Goal: Navigation & Orientation: Find specific page/section

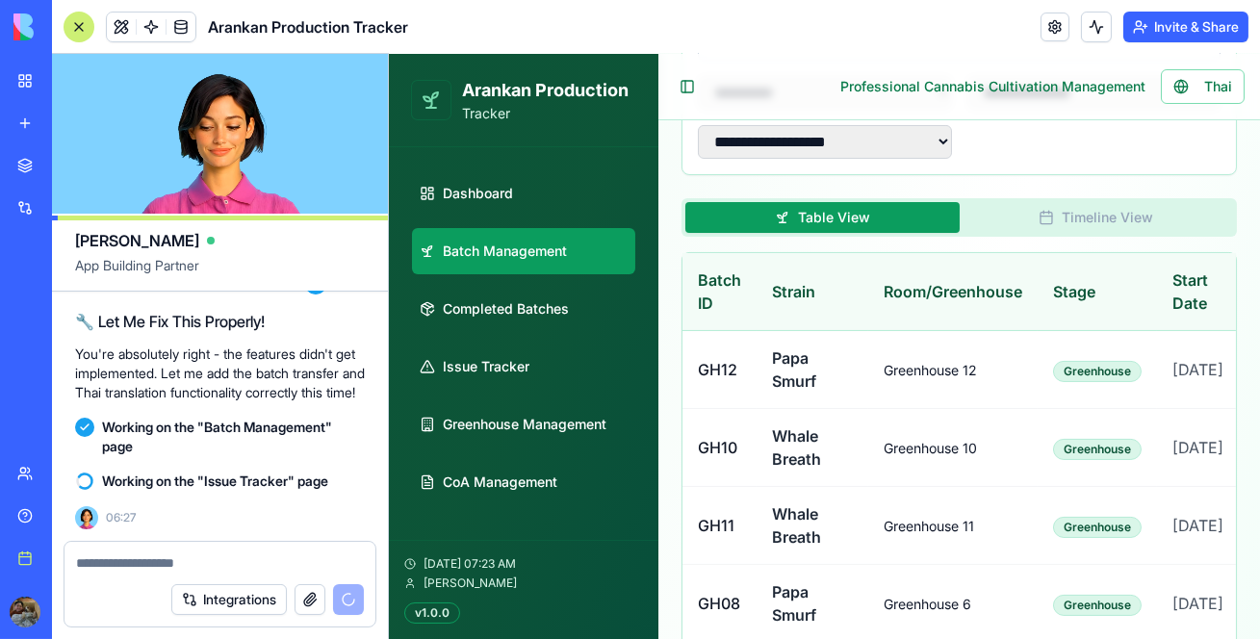
scroll to position [100848, 0]
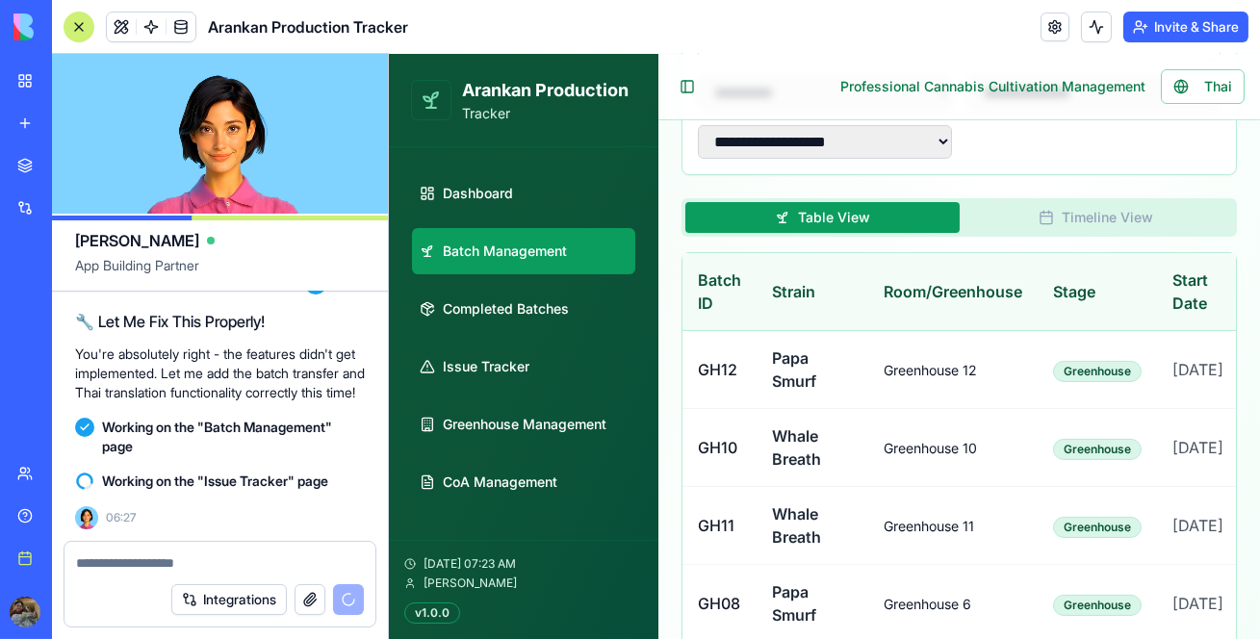
click at [81, 13] on div at bounding box center [79, 27] width 31 height 31
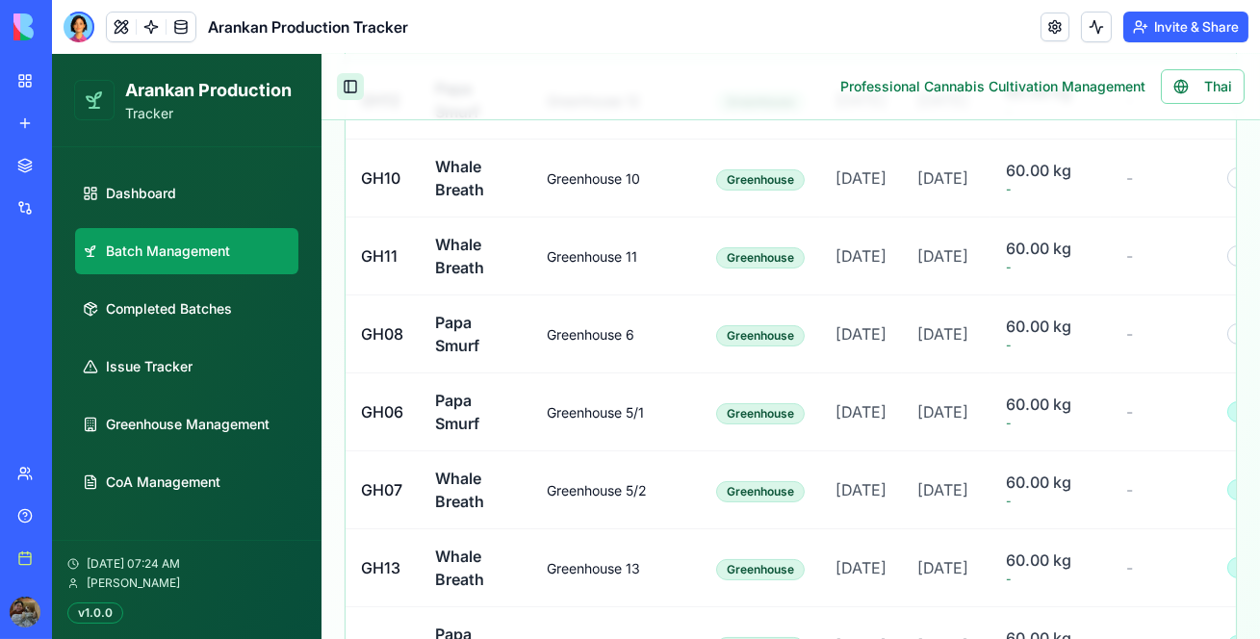
click at [361, 89] on button "Toggle Sidebar" at bounding box center [350, 86] width 27 height 27
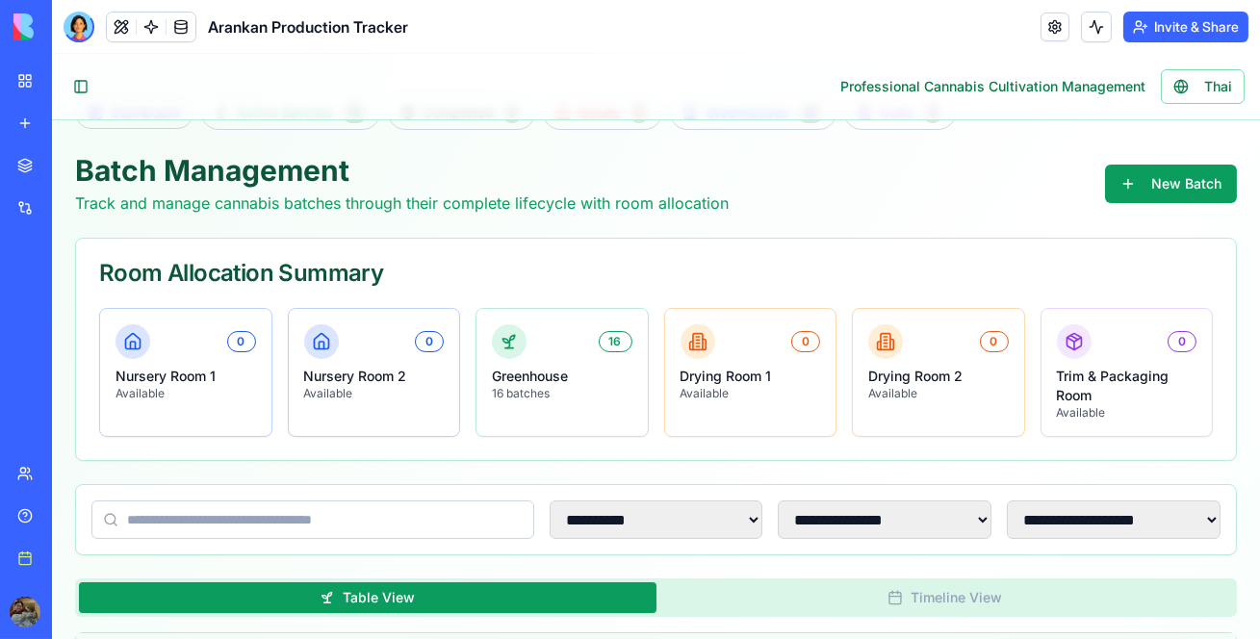
scroll to position [0, 0]
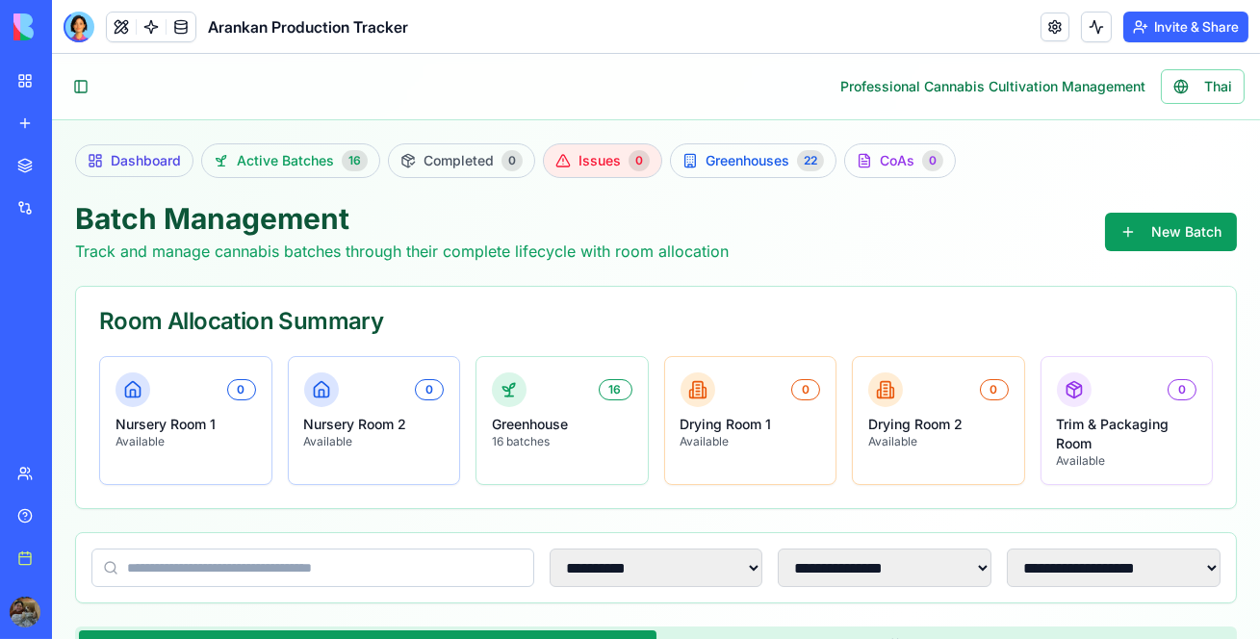
click at [600, 173] on link "Issues 0" at bounding box center [602, 160] width 119 height 35
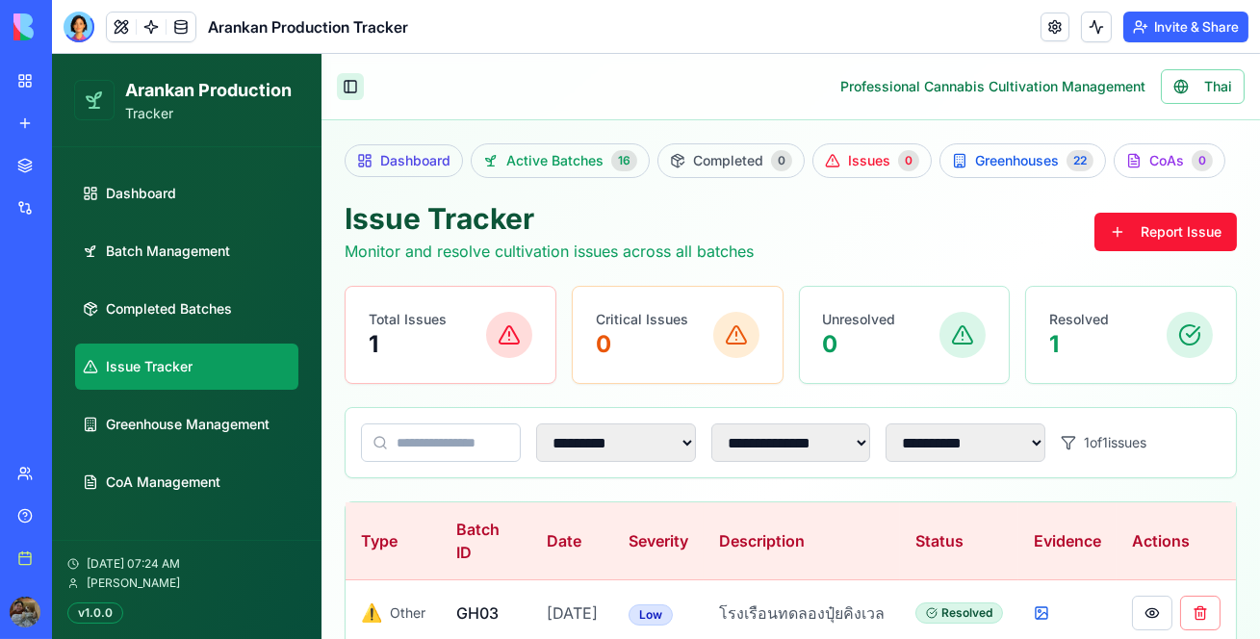
click at [350, 86] on button "Toggle Sidebar" at bounding box center [350, 86] width 27 height 27
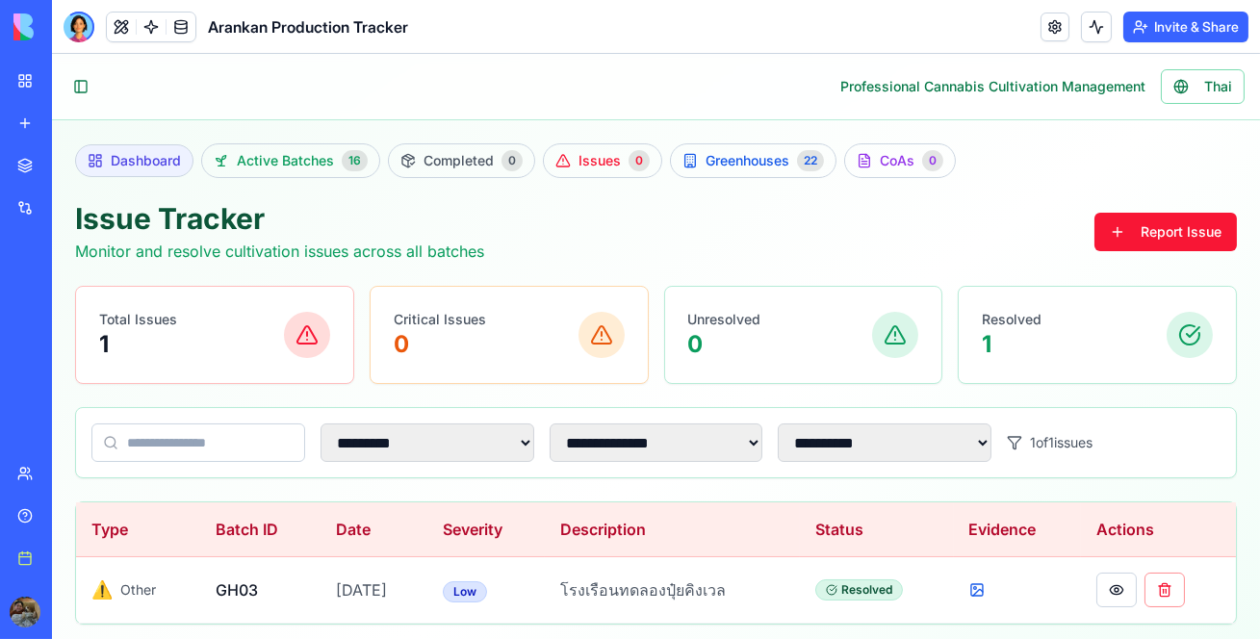
click at [137, 151] on span "Dashboard" at bounding box center [146, 160] width 70 height 19
select select "**"
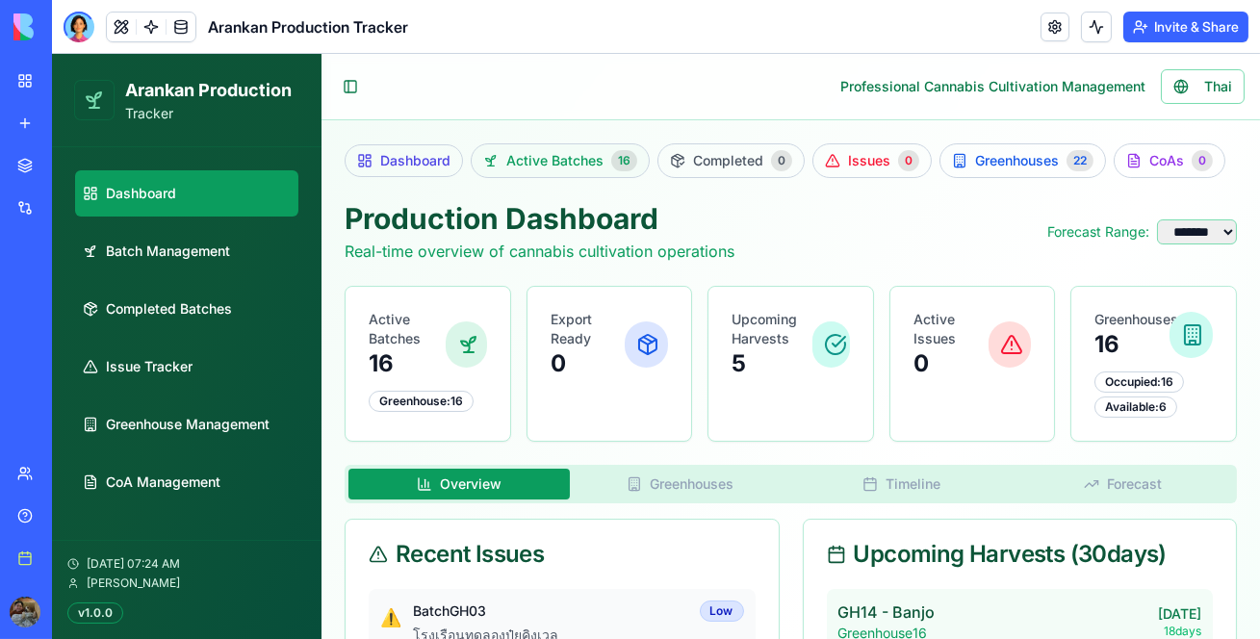
click at [538, 149] on link "Active Batches 16" at bounding box center [560, 160] width 179 height 35
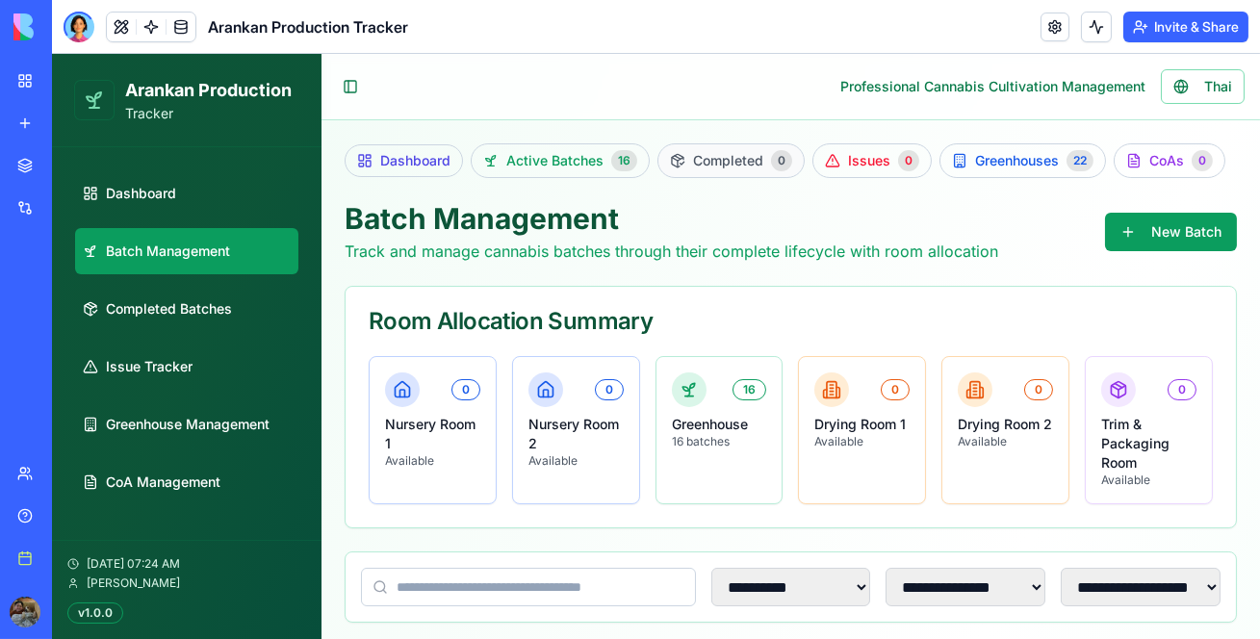
click at [753, 158] on span "Completed" at bounding box center [728, 160] width 70 height 19
